Goal: Task Accomplishment & Management: Manage account settings

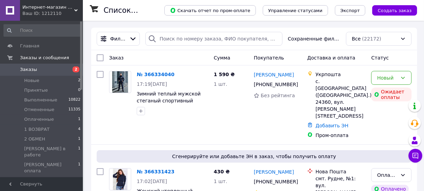
click at [291, 48] on div "Фильтры Сохраненные фильтры: Все (22172)" at bounding box center [254, 39] width 326 height 22
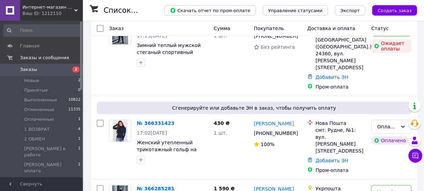
scroll to position [88, 0]
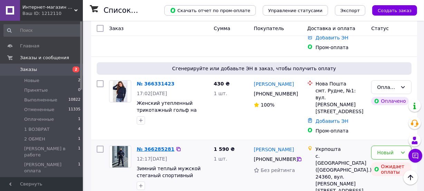
click at [147, 146] on link "№ 366285281" at bounding box center [156, 149] width 38 height 6
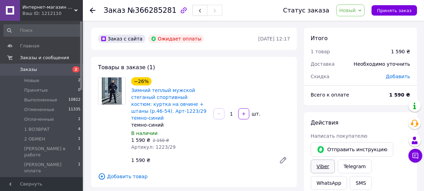
click at [322, 165] on link "Viber" at bounding box center [323, 166] width 24 height 14
click at [321, 165] on link "Viber" at bounding box center [323, 166] width 24 height 14
click at [90, 10] on use at bounding box center [93, 11] width 6 height 6
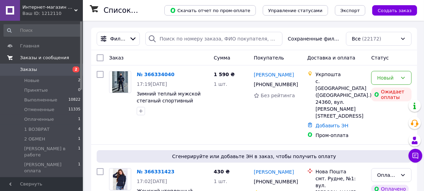
click at [39, 58] on span "Заказы и сообщения" at bounding box center [44, 58] width 49 height 6
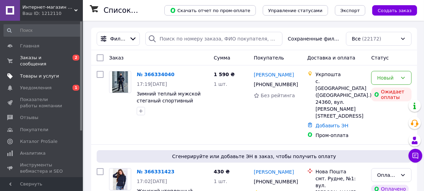
click at [38, 73] on span "Товары и услуги" at bounding box center [39, 76] width 39 height 6
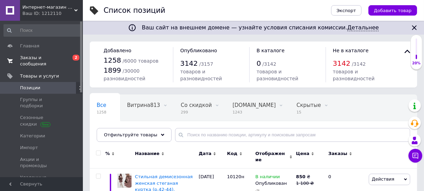
click at [48, 55] on span "Заказы и сообщения" at bounding box center [42, 61] width 44 height 12
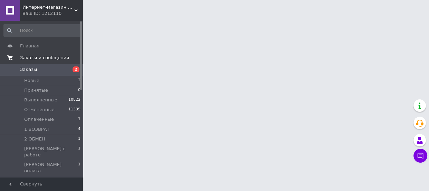
click at [39, 57] on span "Заказы и сообщения" at bounding box center [44, 58] width 49 height 6
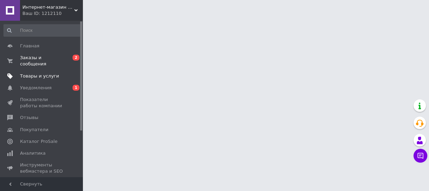
click at [39, 73] on span "Товары и услуги" at bounding box center [39, 76] width 39 height 6
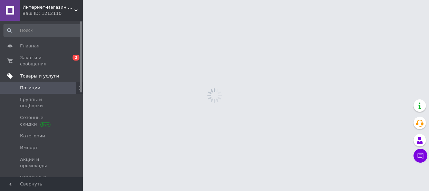
click at [38, 73] on span "Товары и услуги" at bounding box center [39, 76] width 39 height 6
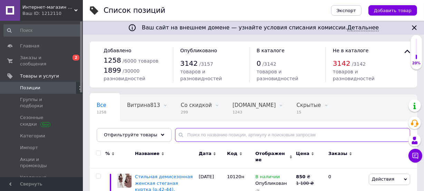
click at [193, 134] on input "text" at bounding box center [292, 135] width 235 height 14
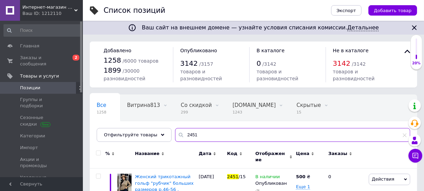
type input "2451"
click at [193, 134] on input "2451" at bounding box center [292, 135] width 235 height 14
click at [194, 135] on input "2451" at bounding box center [292, 135] width 235 height 14
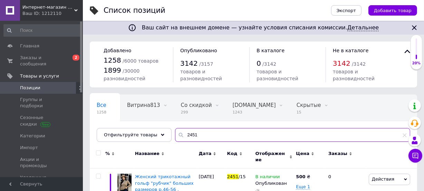
click at [193, 135] on input "2451" at bounding box center [292, 135] width 235 height 14
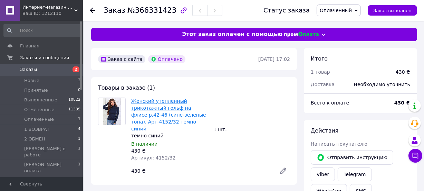
click at [169, 113] on link "Женский утепленный трикотажный гольф на флисе р.42-46 (сине-зеленые тона). Арт-…" at bounding box center [168, 114] width 75 height 33
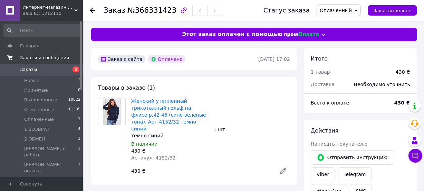
click at [37, 55] on span "Заказы и сообщения" at bounding box center [44, 58] width 49 height 6
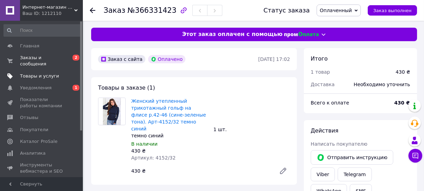
click at [37, 73] on span "Товары и услуги" at bounding box center [39, 76] width 39 height 6
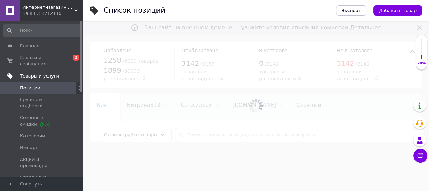
click at [36, 73] on span "Товары и услуги" at bounding box center [39, 76] width 39 height 6
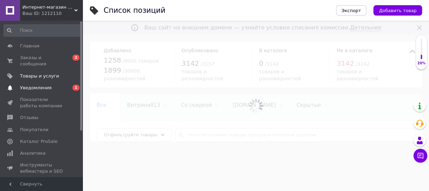
click at [36, 85] on span "Уведомления" at bounding box center [35, 88] width 31 height 6
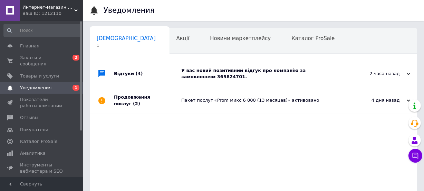
scroll to position [0, 3]
click at [207, 72] on div "У вас новий позитивний відгук про компанію за замовленням 365824701." at bounding box center [261, 73] width 160 height 12
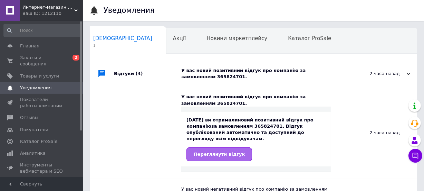
click at [216, 151] on link "Переглянути відгук" at bounding box center [220, 154] width 66 height 14
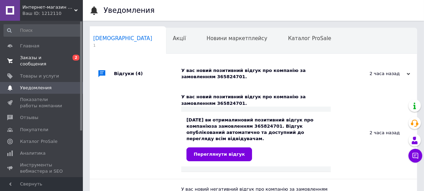
click at [37, 55] on span "Заказы и сообщения" at bounding box center [42, 61] width 44 height 12
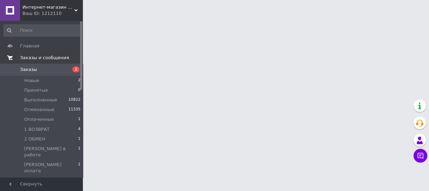
click at [37, 58] on span "Заказы и сообщения" at bounding box center [44, 58] width 49 height 6
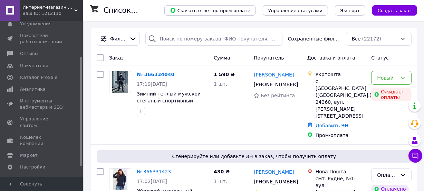
scroll to position [66, 0]
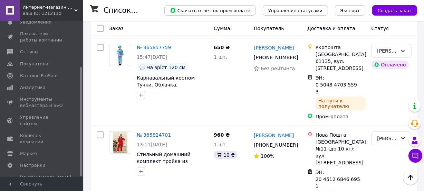
scroll to position [477, 0]
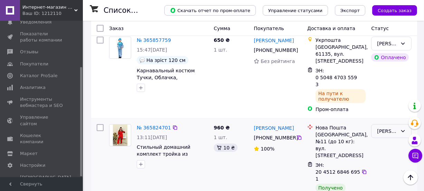
click at [385, 127] on div "[PERSON_NAME] сборка" at bounding box center [387, 131] width 20 height 8
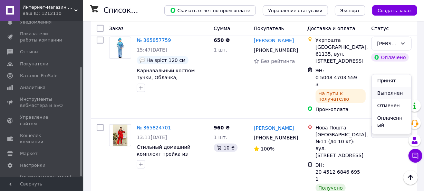
click at [386, 90] on li "Выполнен" at bounding box center [392, 93] width 40 height 12
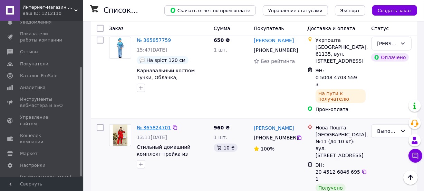
click at [153, 125] on link "№ 365824701" at bounding box center [154, 128] width 34 height 6
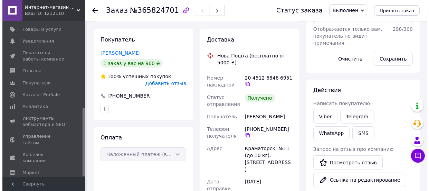
scroll to position [167, 0]
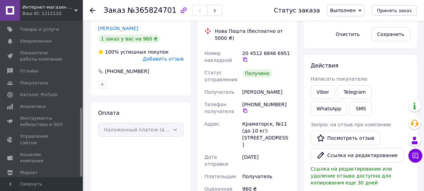
click at [172, 58] on span "Добавить отзыв" at bounding box center [163, 59] width 41 height 6
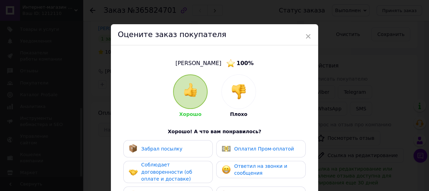
click at [166, 146] on span "Забрал посылку" at bounding box center [161, 149] width 41 height 6
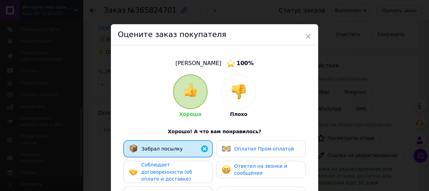
click at [173, 163] on span "Соблюдает договоренности (об оплате и доставке)" at bounding box center [166, 172] width 51 height 20
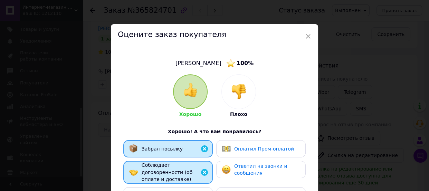
click at [250, 163] on span "Ответил на звонки и сообщения" at bounding box center [260, 169] width 53 height 13
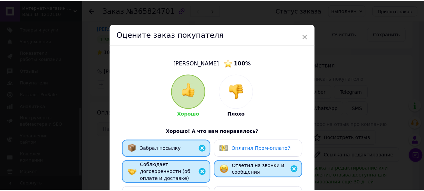
scroll to position [149, 0]
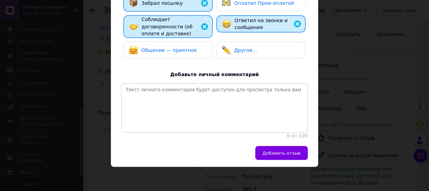
click at [179, 47] on span "Общение — приятное" at bounding box center [169, 50] width 56 height 6
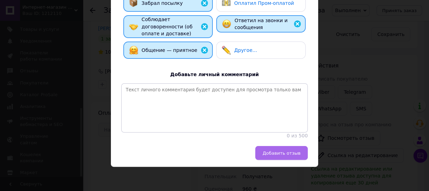
click at [272, 151] on span "Добавить отзыв" at bounding box center [282, 152] width 38 height 5
